Goal: Transaction & Acquisition: Purchase product/service

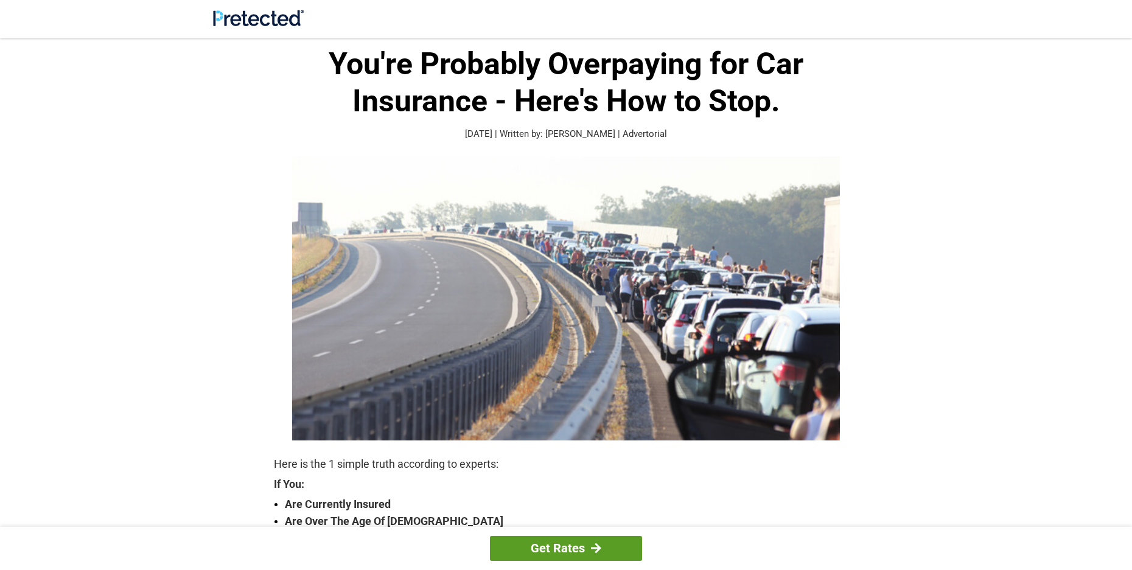
click at [571, 543] on link "Get Rates" at bounding box center [566, 548] width 152 height 25
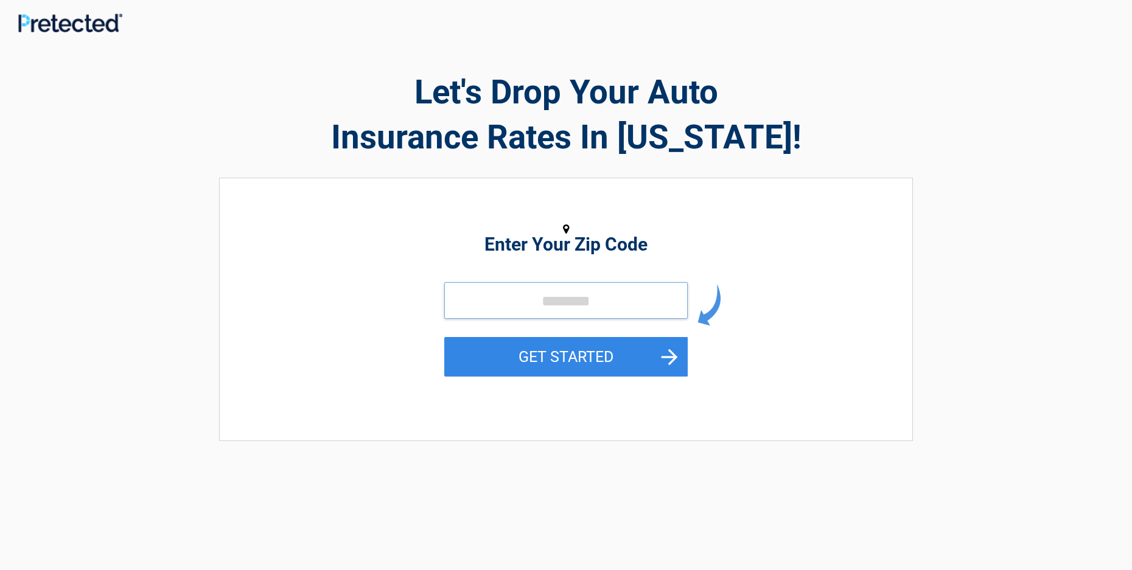
click at [518, 293] on input "tel" at bounding box center [565, 300] width 243 height 37
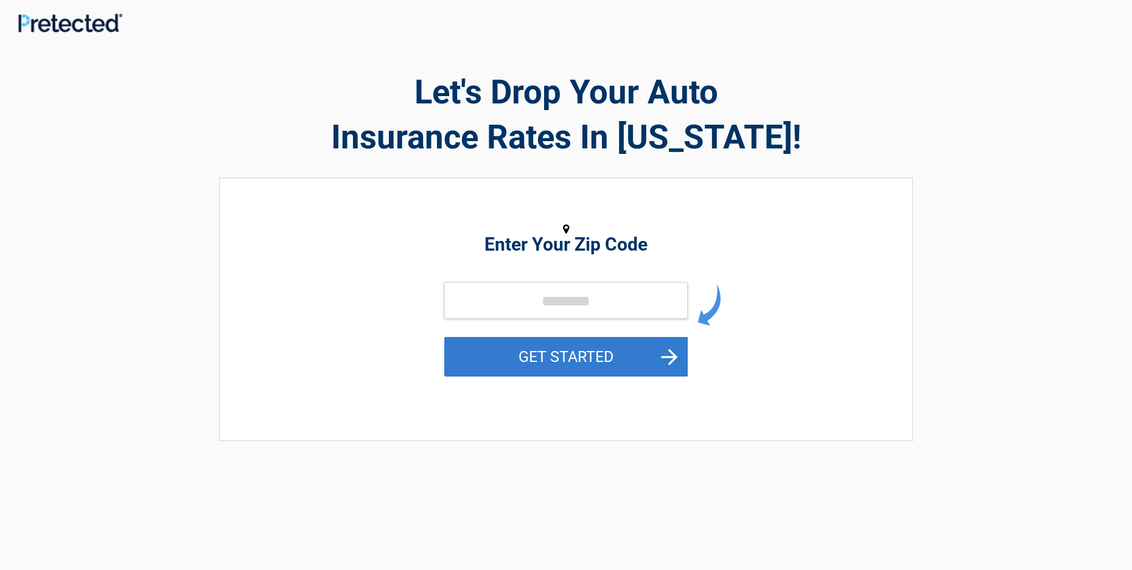
drag, startPoint x: 500, startPoint y: 375, endPoint x: 537, endPoint y: 354, distance: 42.8
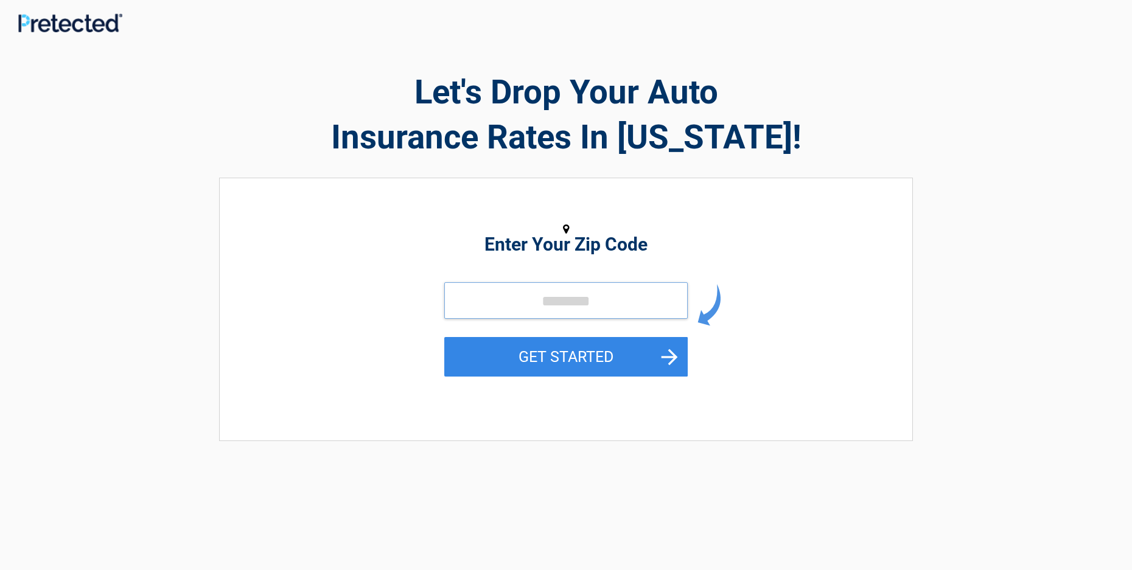
drag, startPoint x: 537, startPoint y: 354, endPoint x: 482, endPoint y: 302, distance: 74.9
click at [482, 302] on input "tel" at bounding box center [565, 300] width 243 height 37
click at [470, 294] on input "tel" at bounding box center [565, 300] width 243 height 37
drag, startPoint x: 467, startPoint y: 316, endPoint x: 466, endPoint y: 322, distance: 6.1
click at [466, 322] on form "GET STARTED" at bounding box center [565, 343] width 243 height 122
